Goal: Task Accomplishment & Management: Complete application form

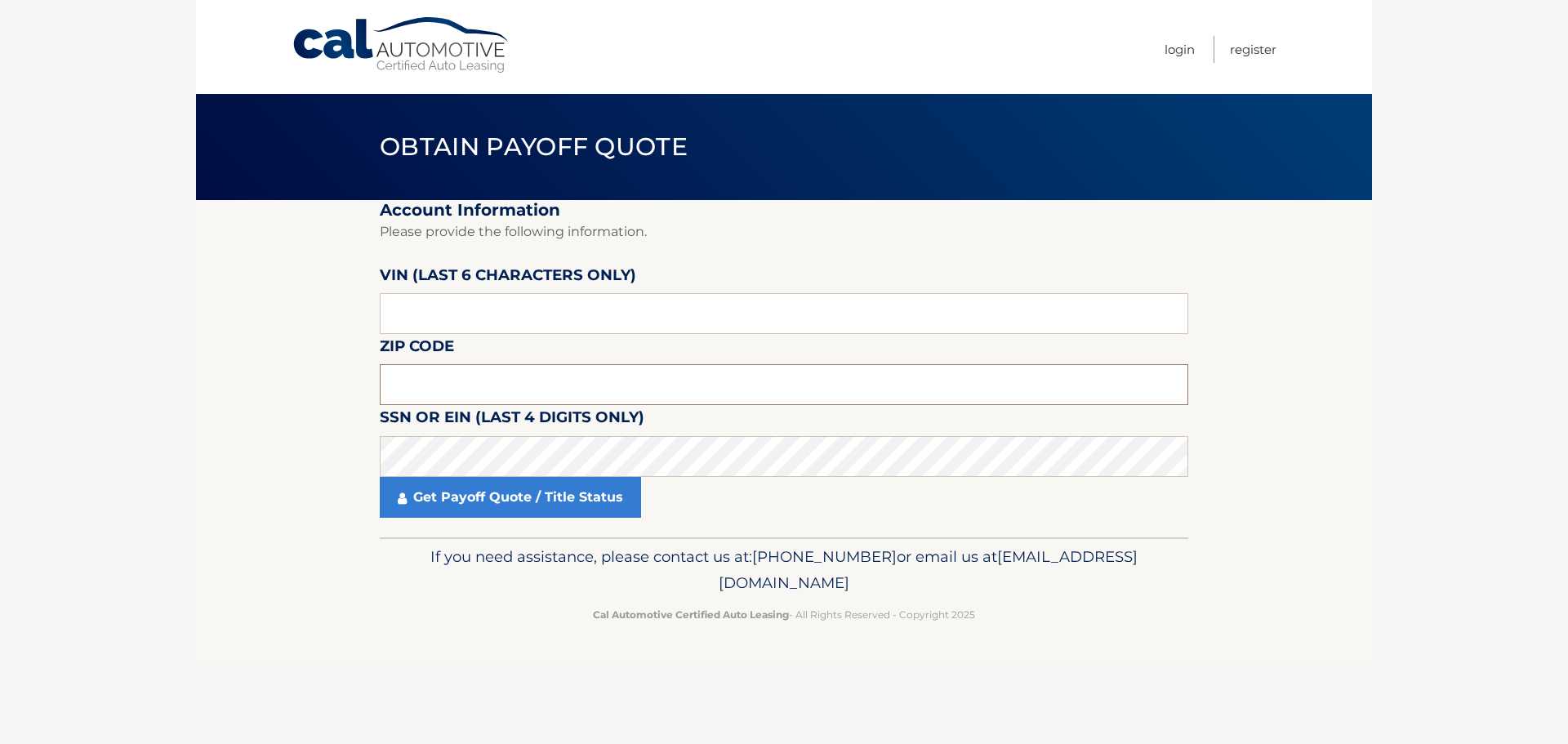
click at [468, 376] on input "text" at bounding box center [783, 384] width 808 height 40
click at [513, 397] on input "text" at bounding box center [783, 384] width 808 height 40
type input "08859"
click at [542, 298] on input "text" at bounding box center [783, 313] width 808 height 40
paste input "404196"
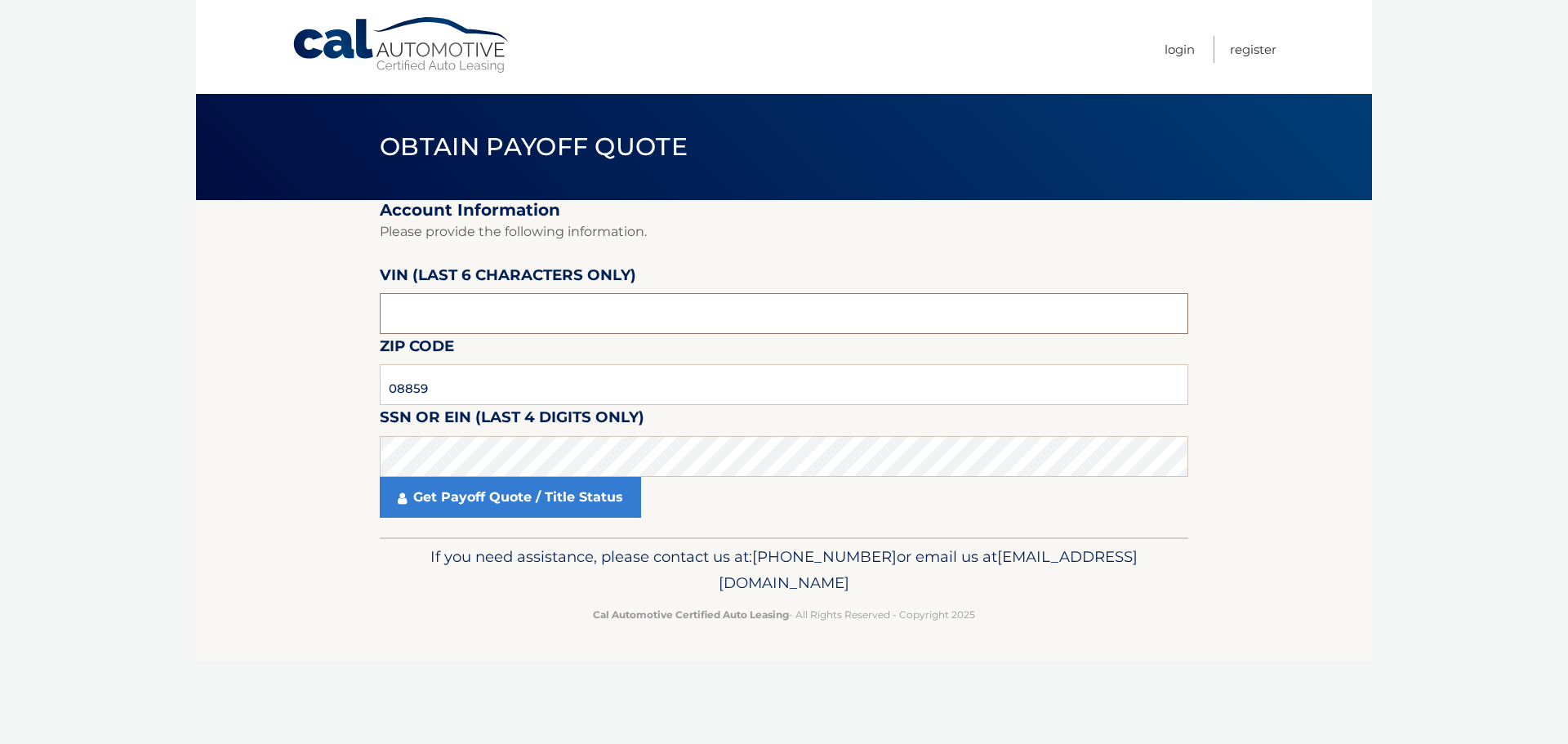
type input "404196"
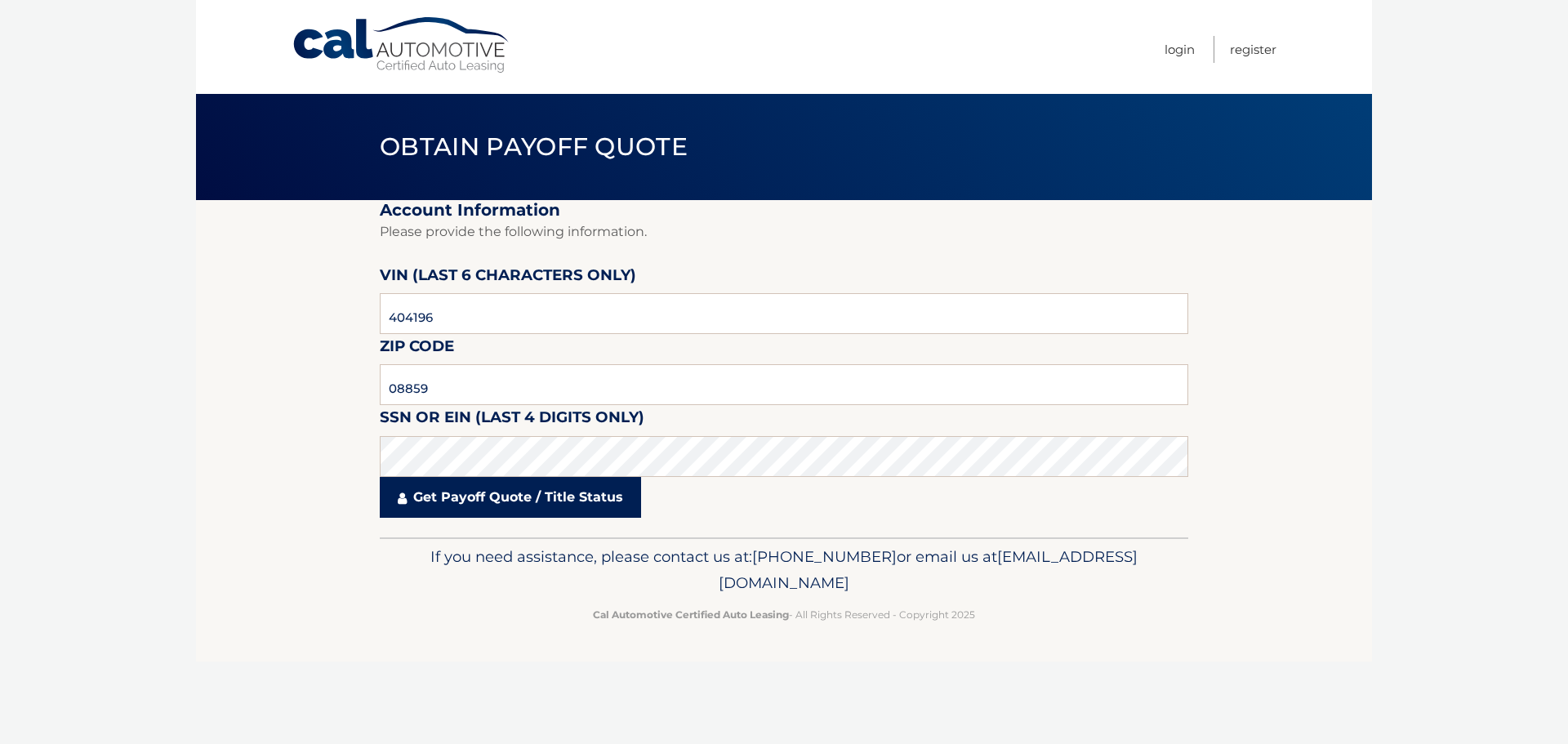
click at [529, 503] on link "Get Payoff Quote / Title Status" at bounding box center [510, 497] width 261 height 40
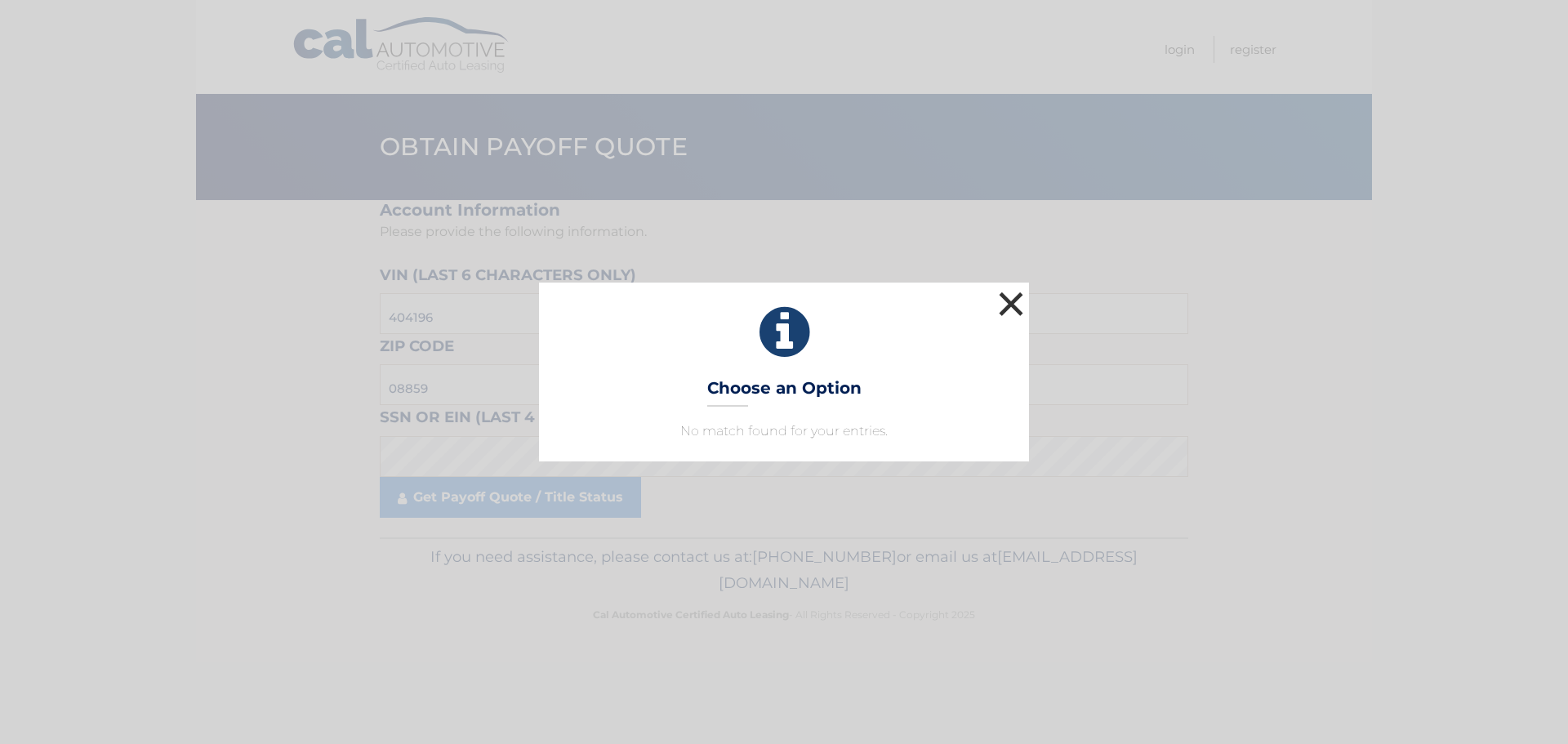
click at [1007, 307] on button "×" at bounding box center [1010, 303] width 33 height 33
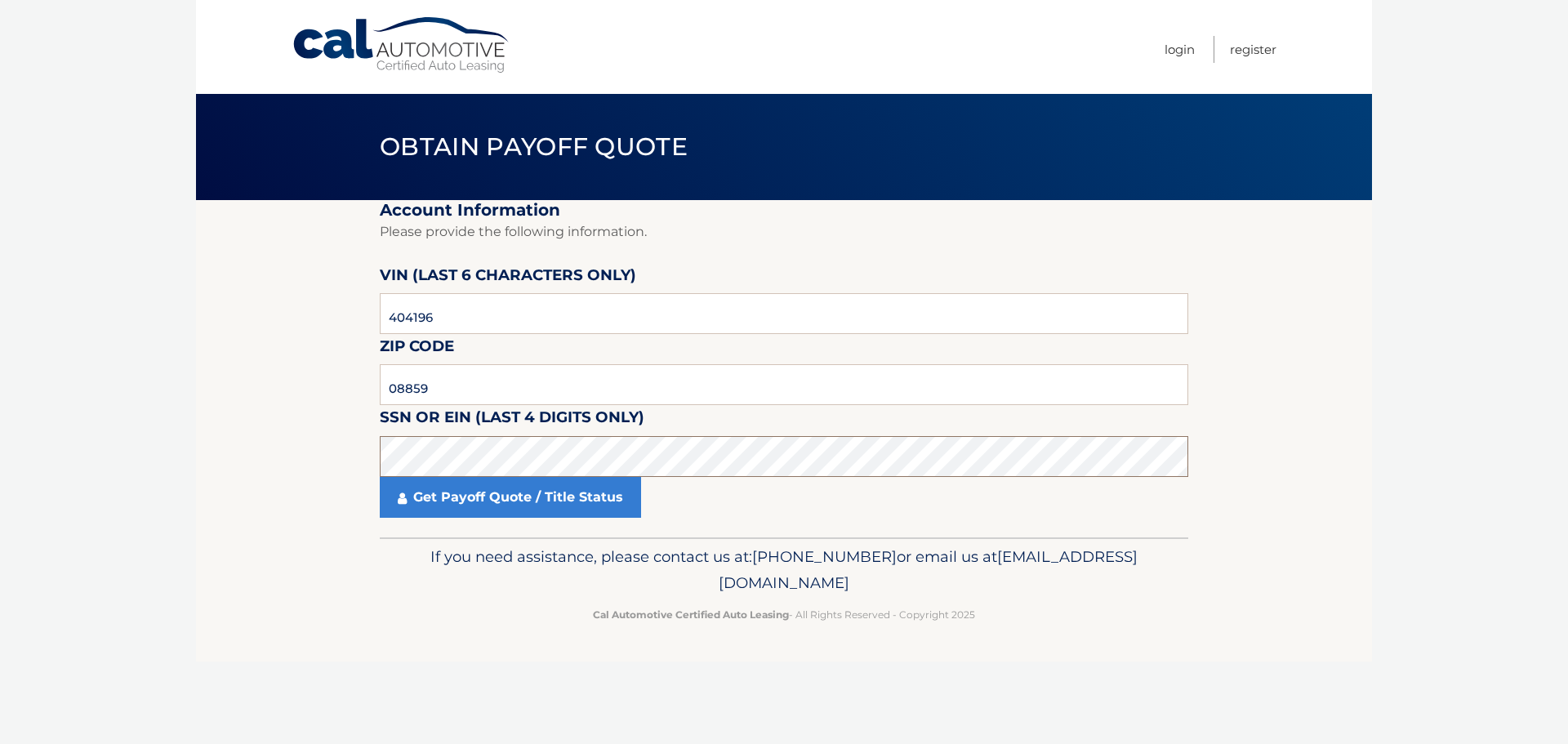
click at [153, 442] on body "Cal Automotive Menu Login Register Obtain Payoff Quote" at bounding box center [784, 372] width 1568 height 744
drag, startPoint x: 506, startPoint y: 395, endPoint x: 293, endPoint y: 388, distance: 213.1
click at [293, 388] on section "Account Information Please provide the following information. [PERSON_NAME] (la…" at bounding box center [784, 368] width 1176 height 337
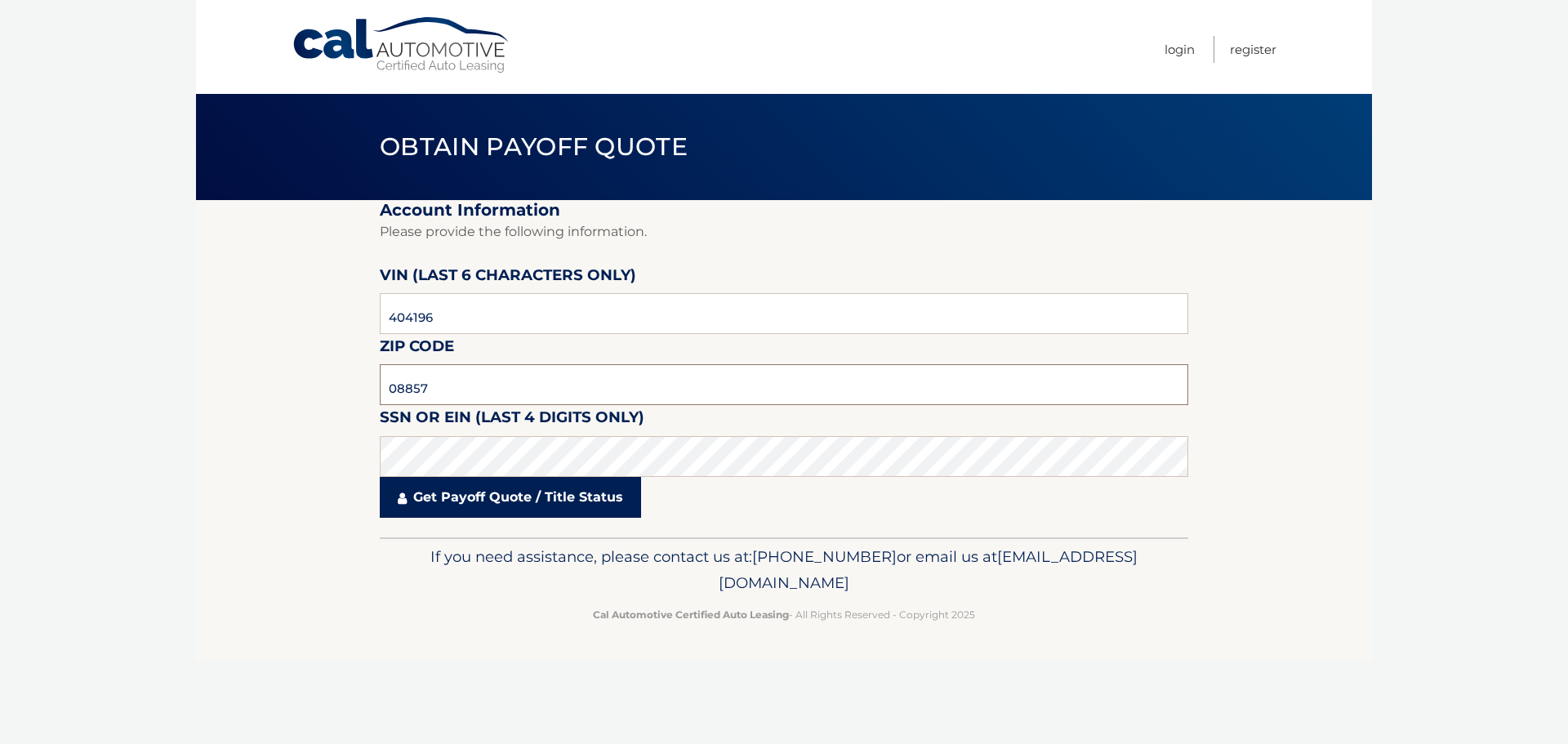
type input "08857"
click at [427, 491] on link "Get Payoff Quote / Title Status" at bounding box center [510, 497] width 261 height 40
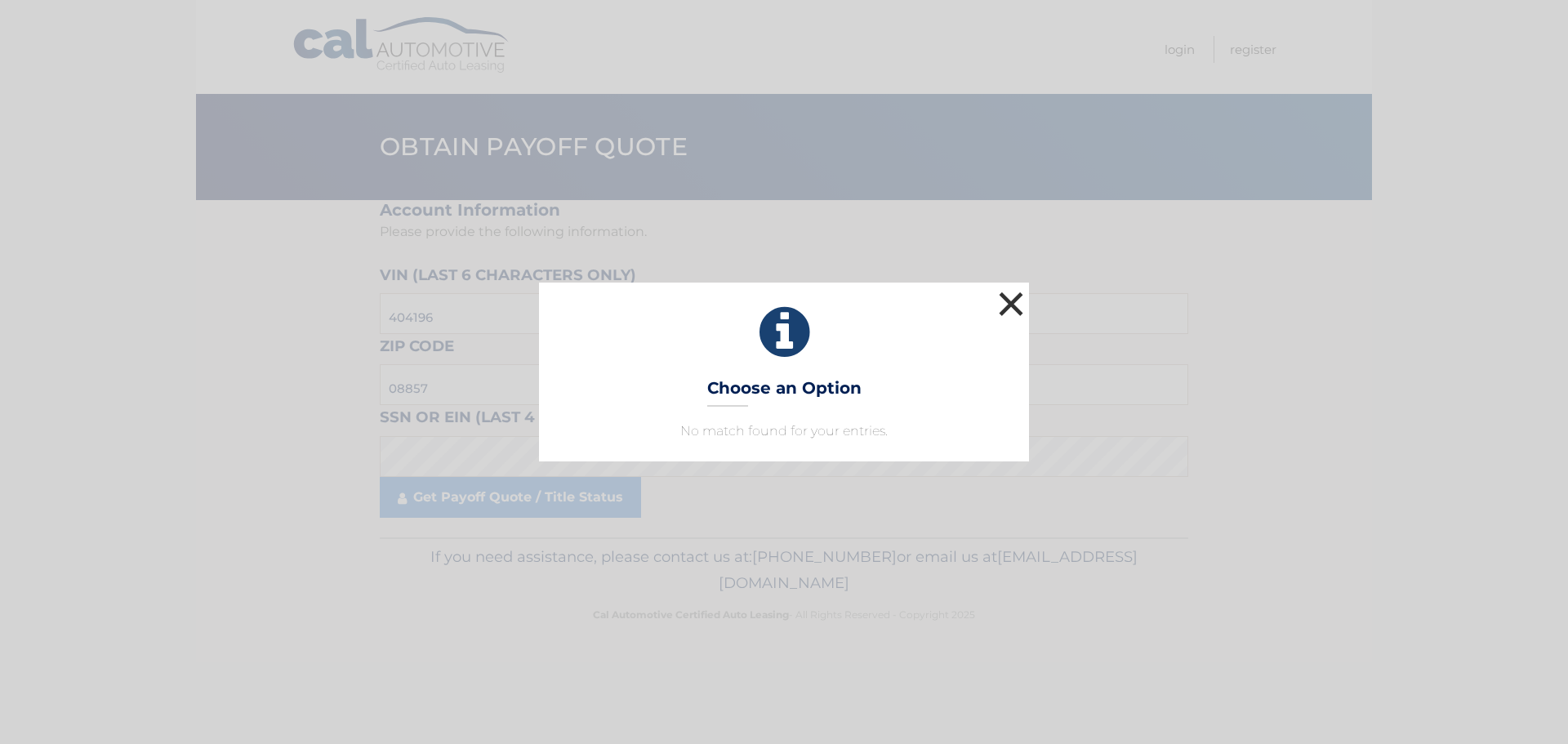
click at [1017, 307] on button "×" at bounding box center [1010, 303] width 33 height 33
